Goal: Communication & Community: Connect with others

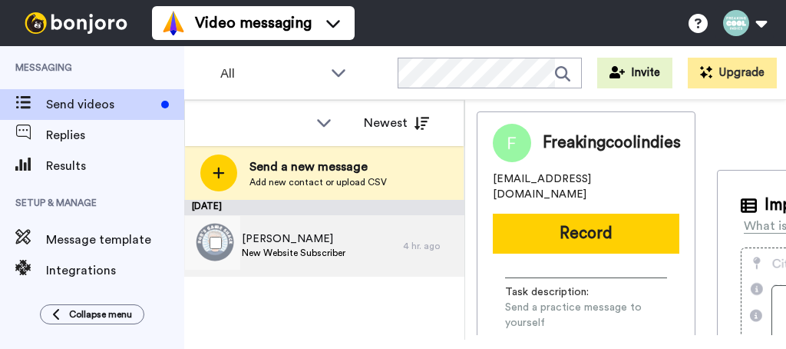
click at [276, 252] on span "New Website Subscriber" at bounding box center [294, 252] width 104 height 12
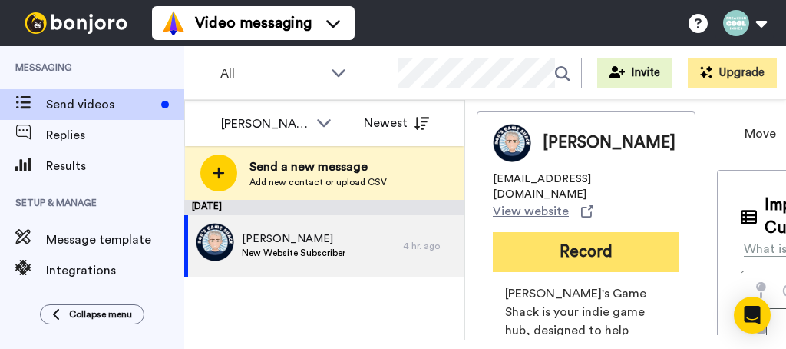
click at [551, 233] on button "Record" at bounding box center [586, 252] width 187 height 40
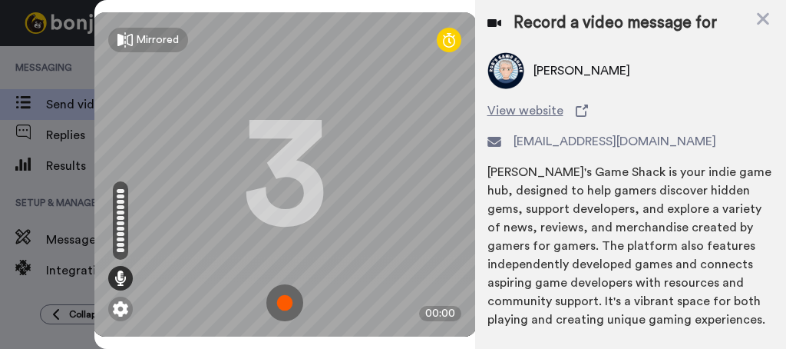
click at [276, 294] on img at bounding box center [284, 302] width 37 height 37
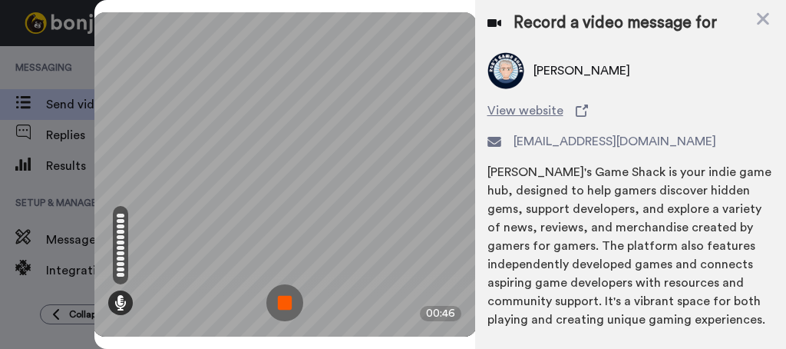
click at [289, 297] on img at bounding box center [284, 302] width 37 height 37
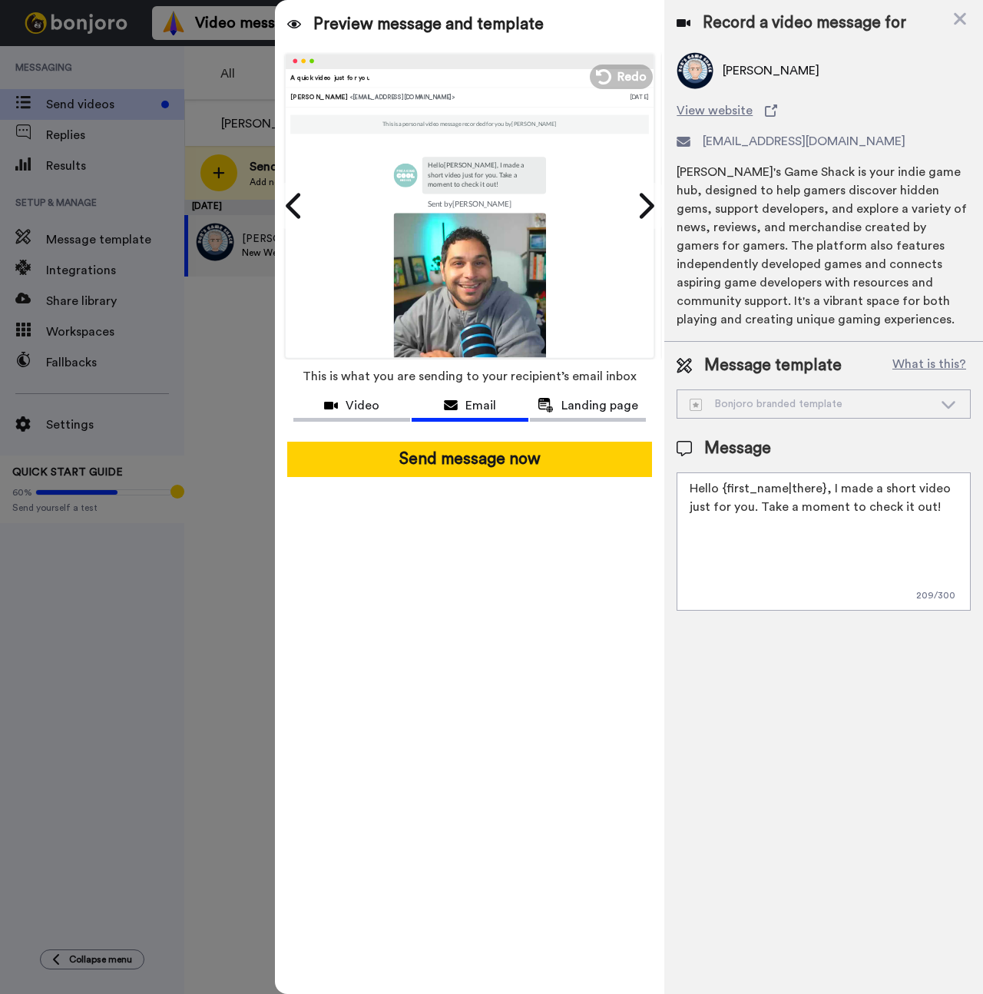
click at [785, 348] on textarea "Hello {first_name|there}, I made a short video just for you. Take a moment to c…" at bounding box center [823, 541] width 294 height 138
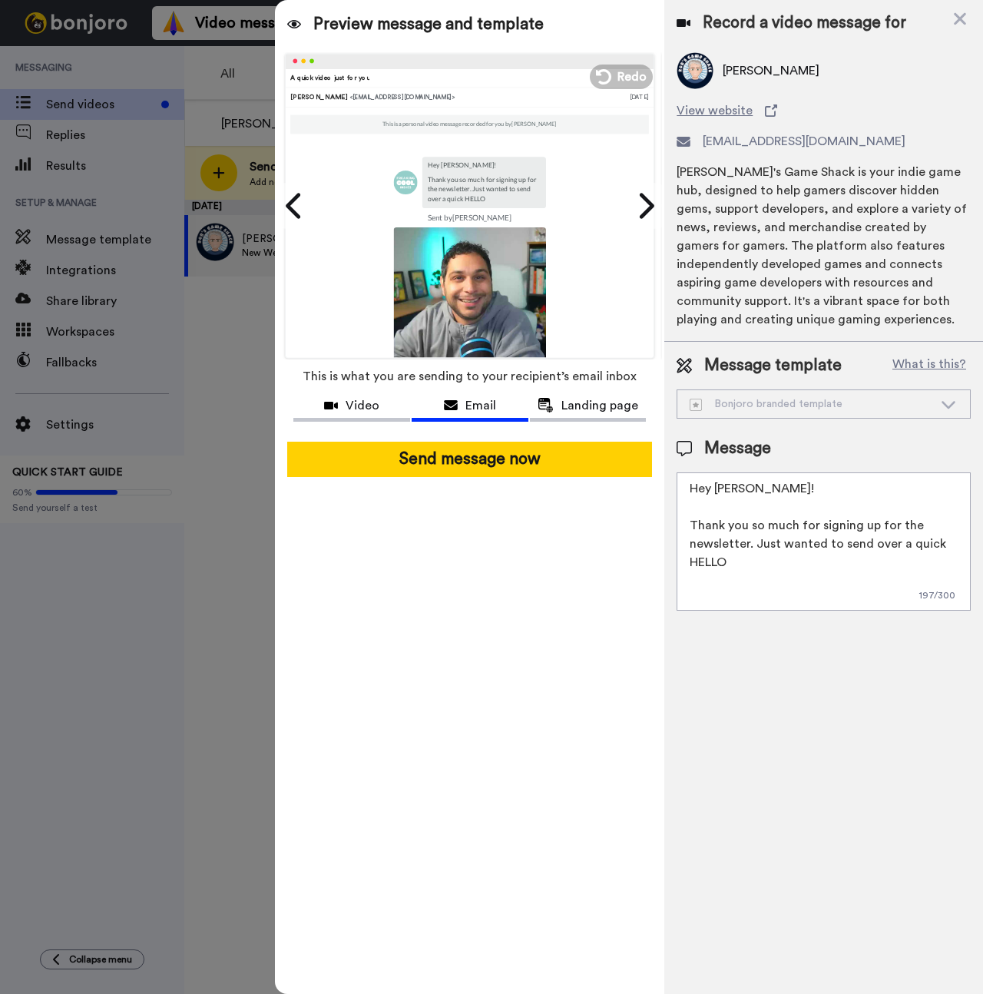
paste textarea "👋"
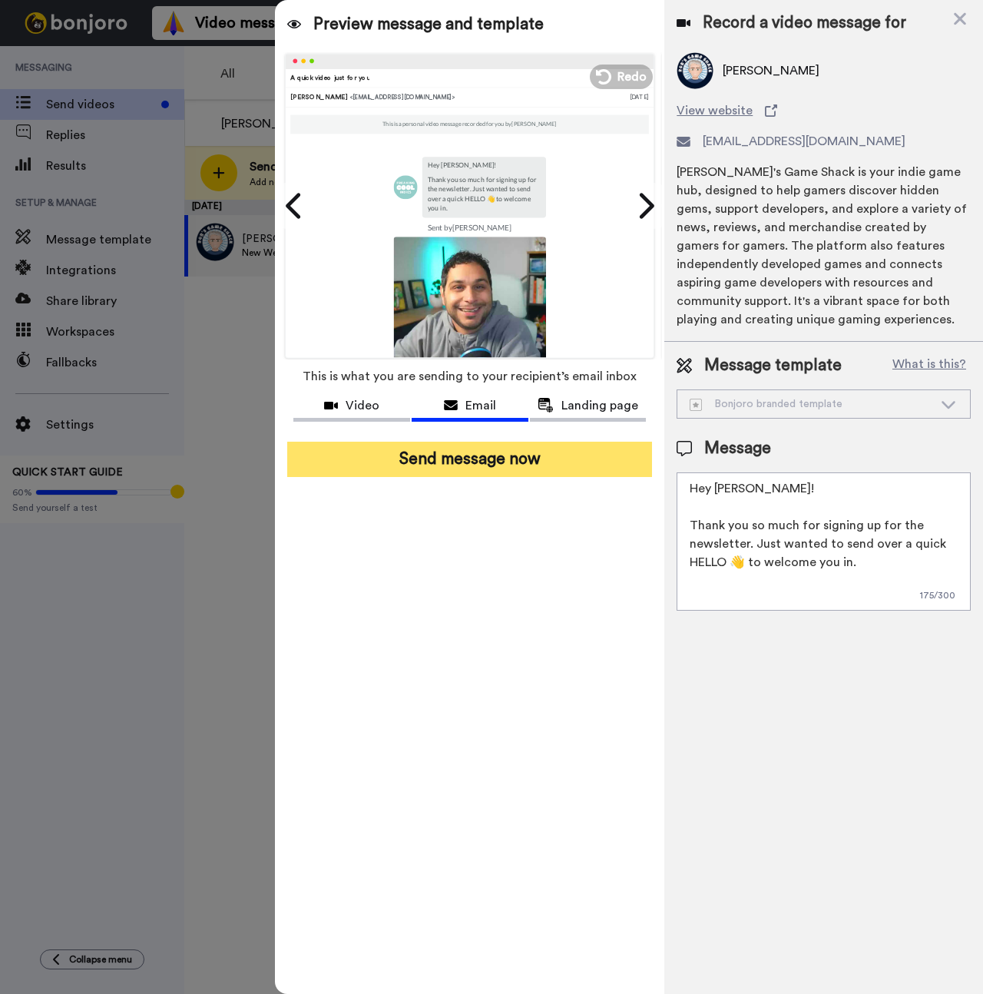
type textarea "Hey [PERSON_NAME]! Thank you so much for signing up for the newsletter. Just wa…"
click at [569, 348] on button "Send message now" at bounding box center [469, 458] width 365 height 35
